Goal: Task Accomplishment & Management: Manage account settings

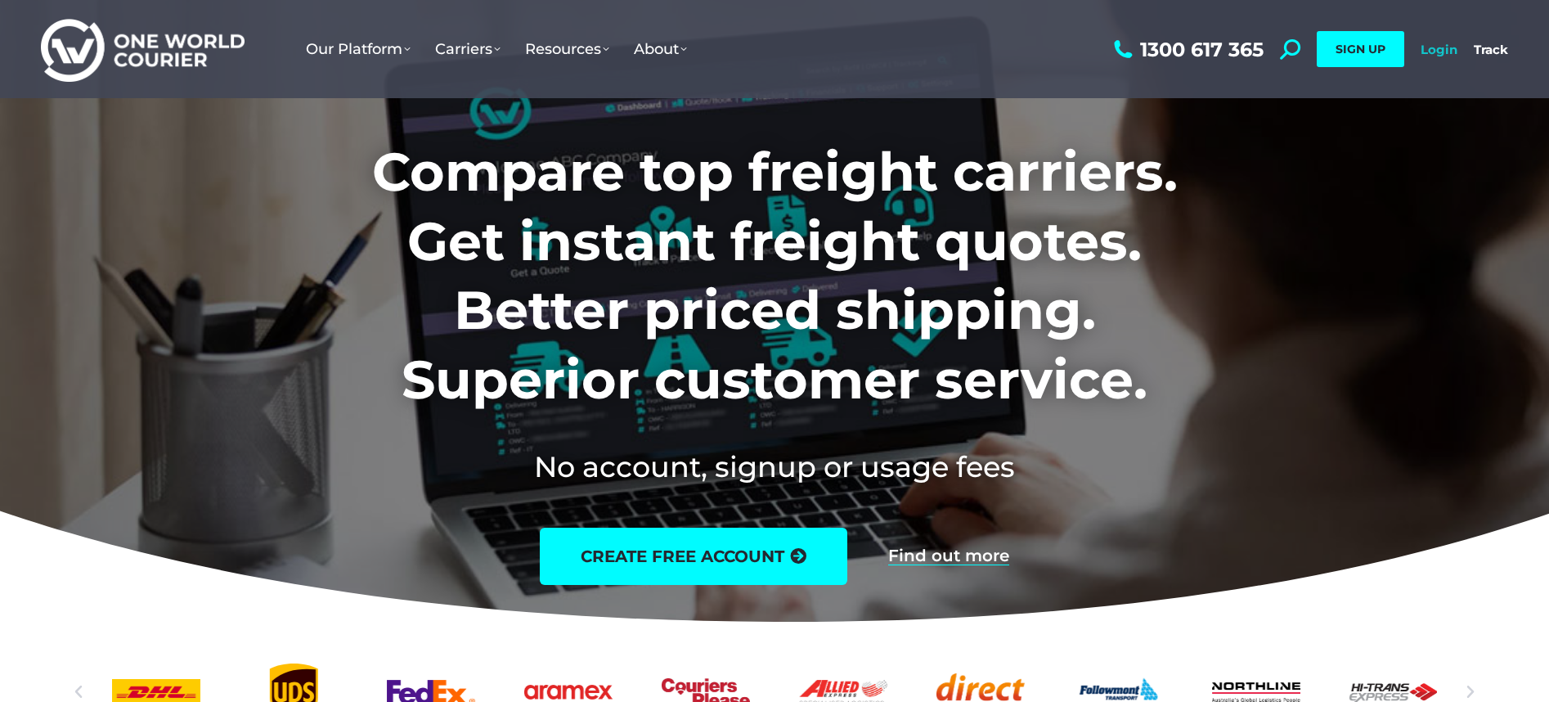
click at [1440, 51] on link "Login" at bounding box center [1439, 50] width 37 height 16
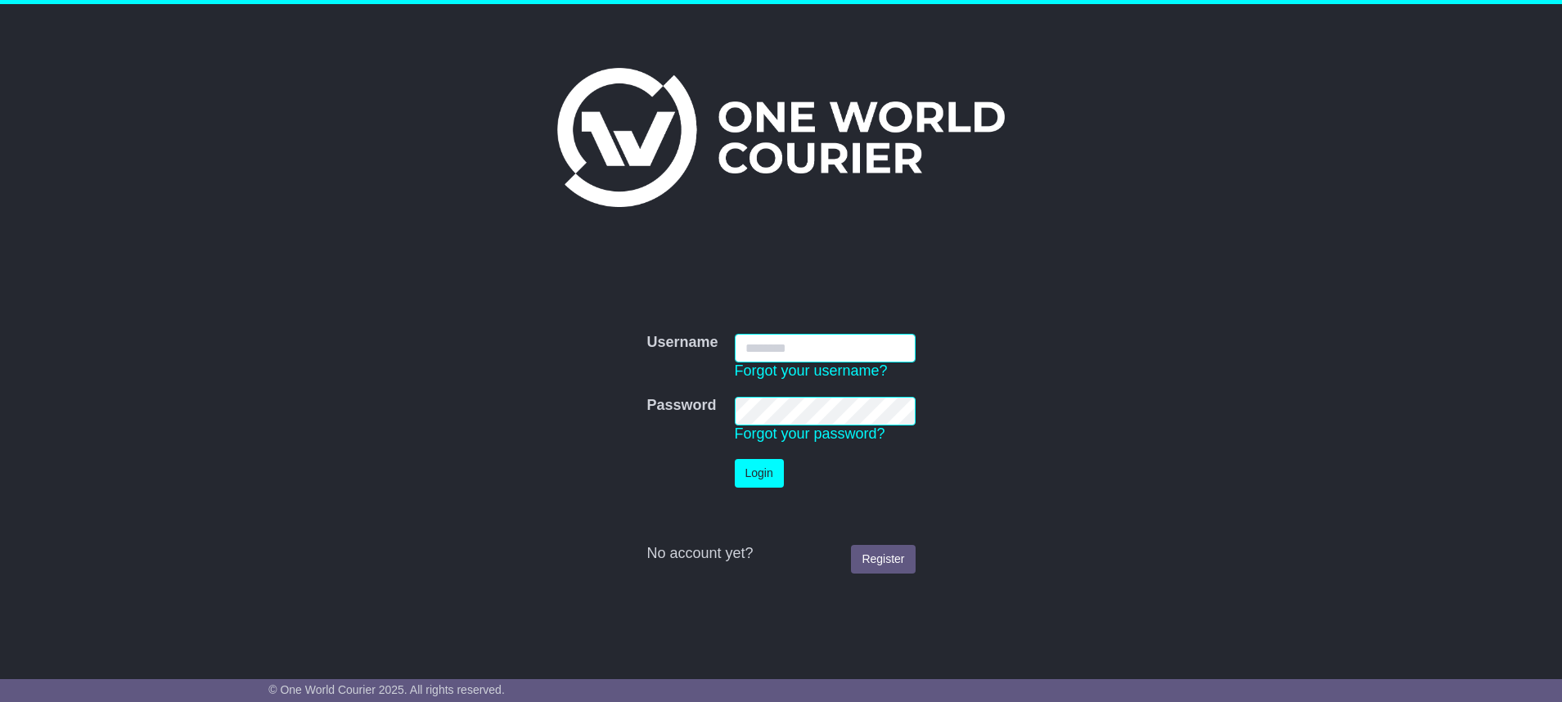
type input "**********"
click at [771, 479] on button "Login" at bounding box center [759, 473] width 49 height 29
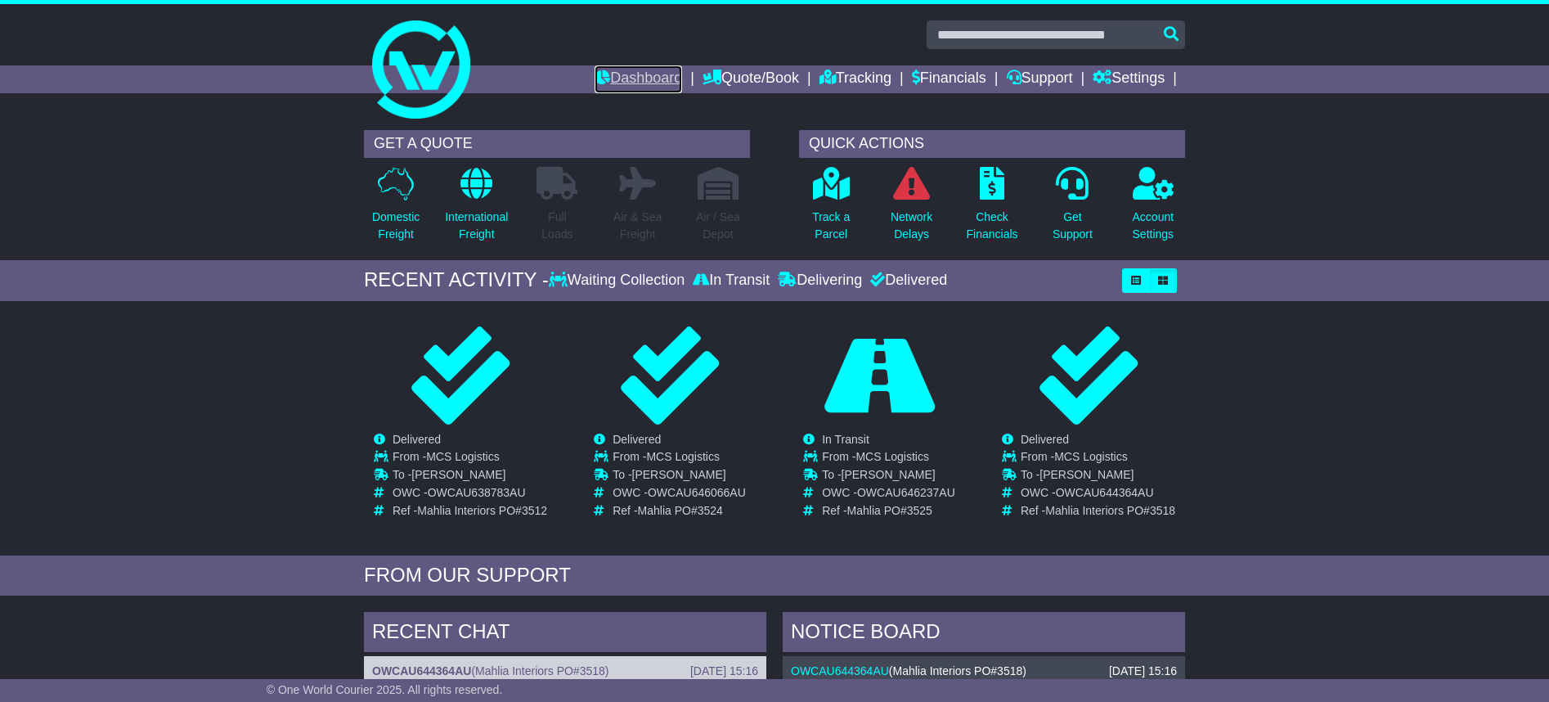
click at [611, 73] on link "Dashboard" at bounding box center [639, 79] width 88 height 28
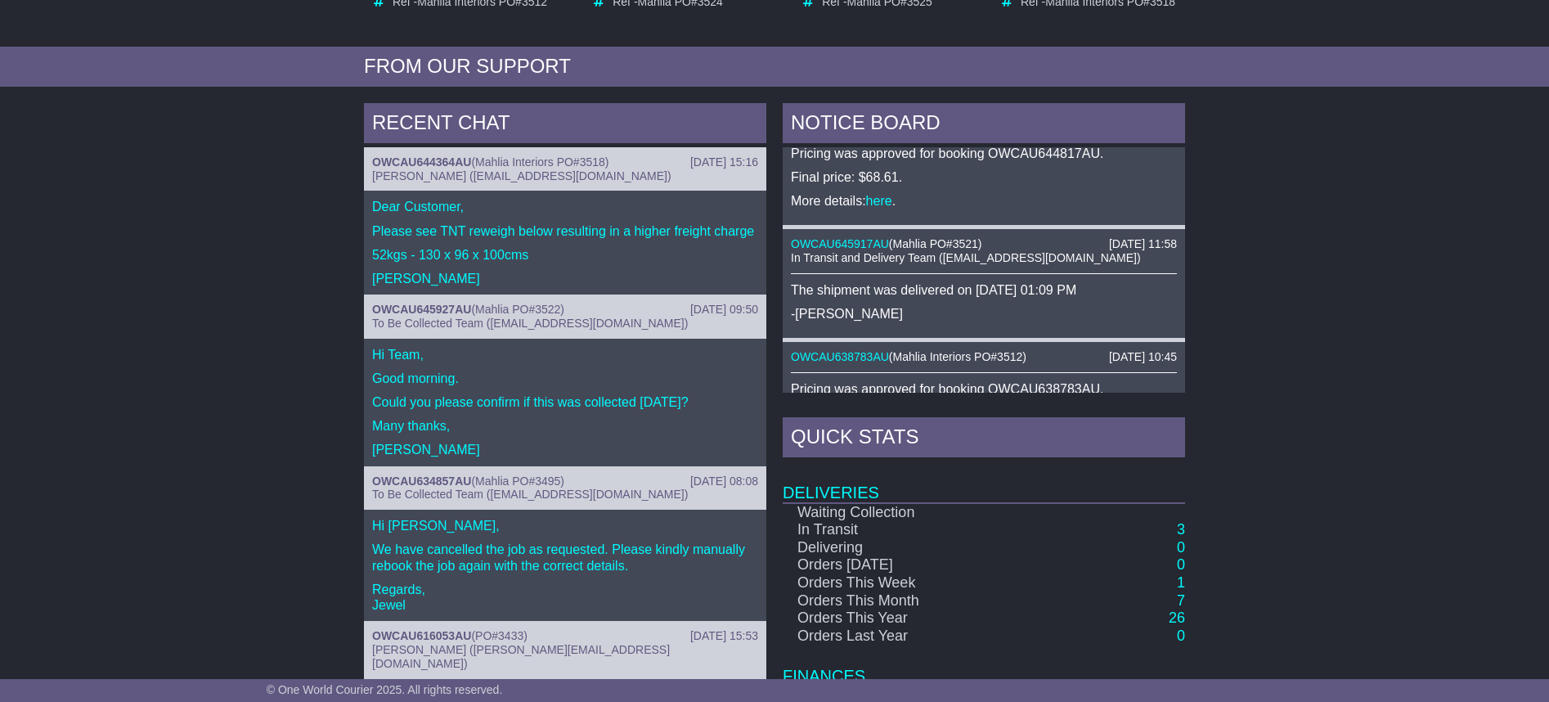
scroll to position [560, 0]
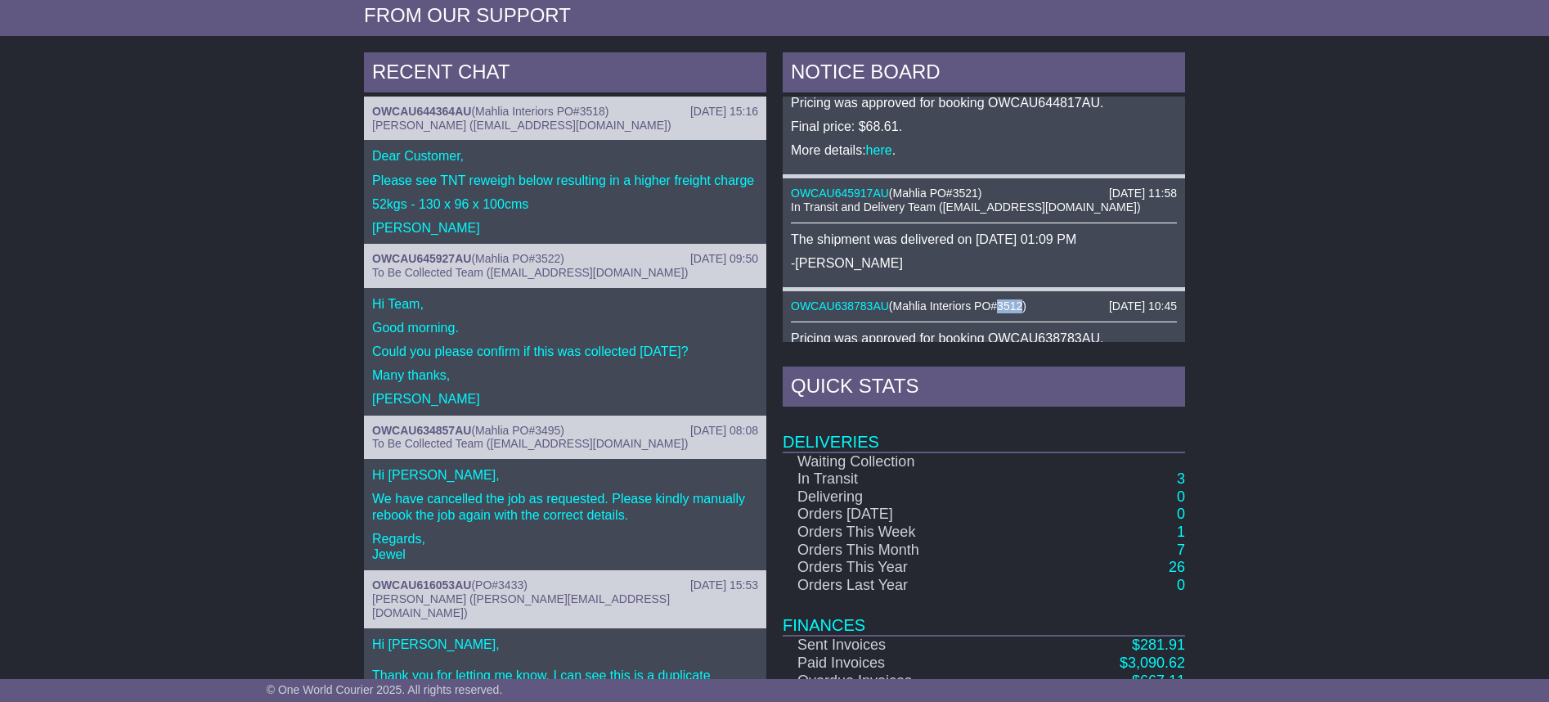
drag, startPoint x: 1001, startPoint y: 309, endPoint x: 1025, endPoint y: 306, distance: 24.8
click at [1023, 306] on span "Mahlia Interiors PO#3512" at bounding box center [958, 305] width 130 height 13
copy span "3512"
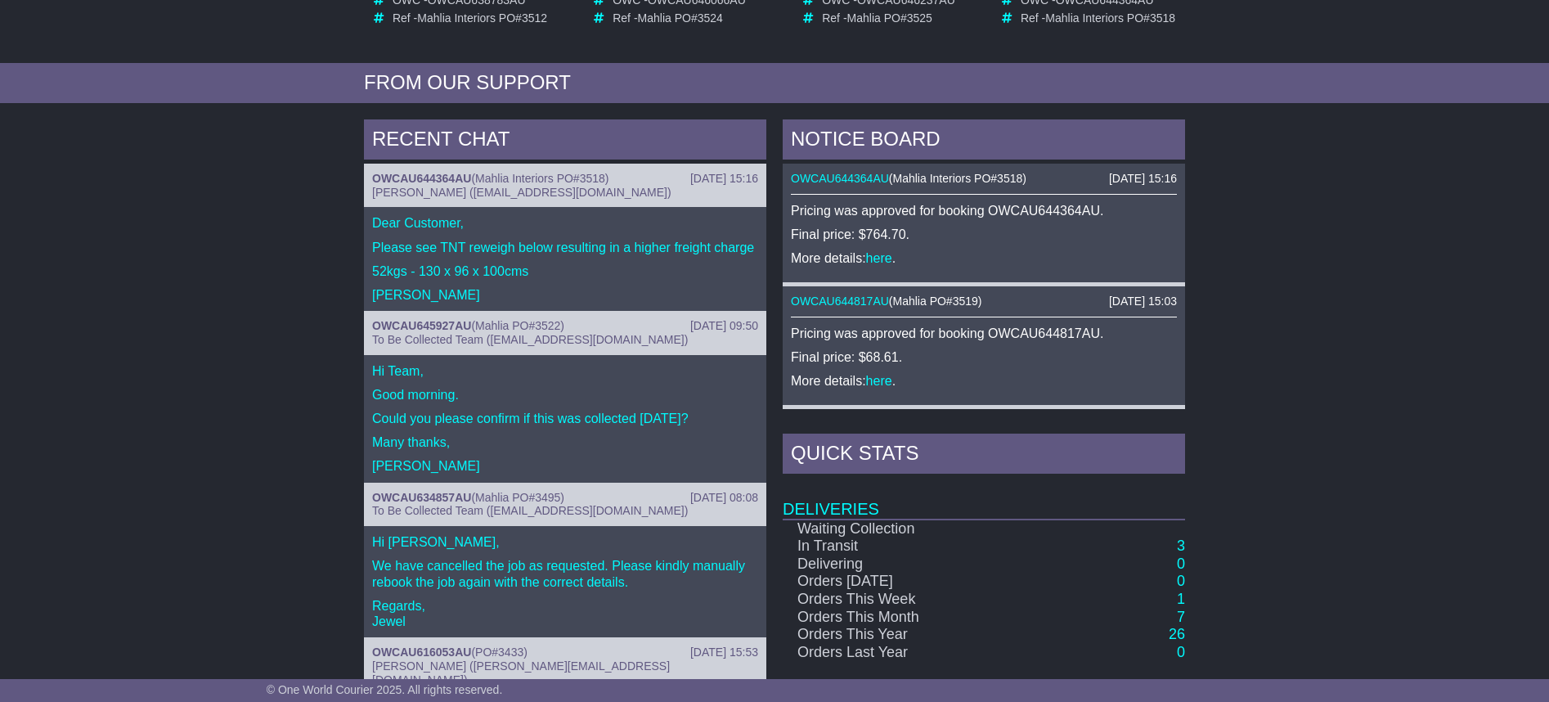
scroll to position [478, 0]
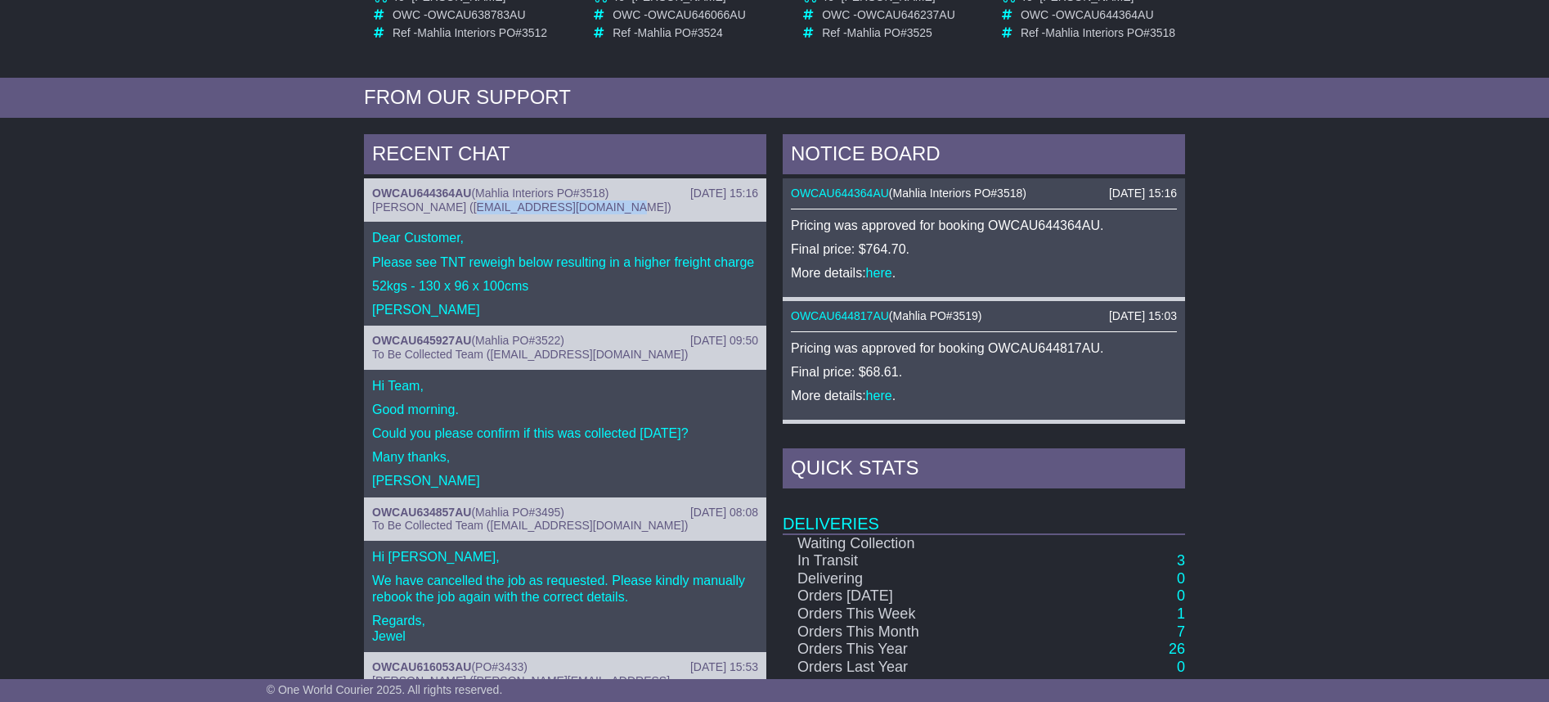
drag, startPoint x: 447, startPoint y: 206, endPoint x: 588, endPoint y: 211, distance: 140.8
click at [588, 211] on span "Lara Te Naiti (ap@oneworldcourier.com.au)" at bounding box center [521, 206] width 299 height 13
drag, startPoint x: 446, startPoint y: 205, endPoint x: 590, endPoint y: 209, distance: 144.0
click at [590, 209] on span "Lara Te Naiti (ap@oneworldcourier.com.au)" at bounding box center [521, 206] width 299 height 13
copy span "ap@oneworldcourier.com.au"
